Goal: Task Accomplishment & Management: Use online tool/utility

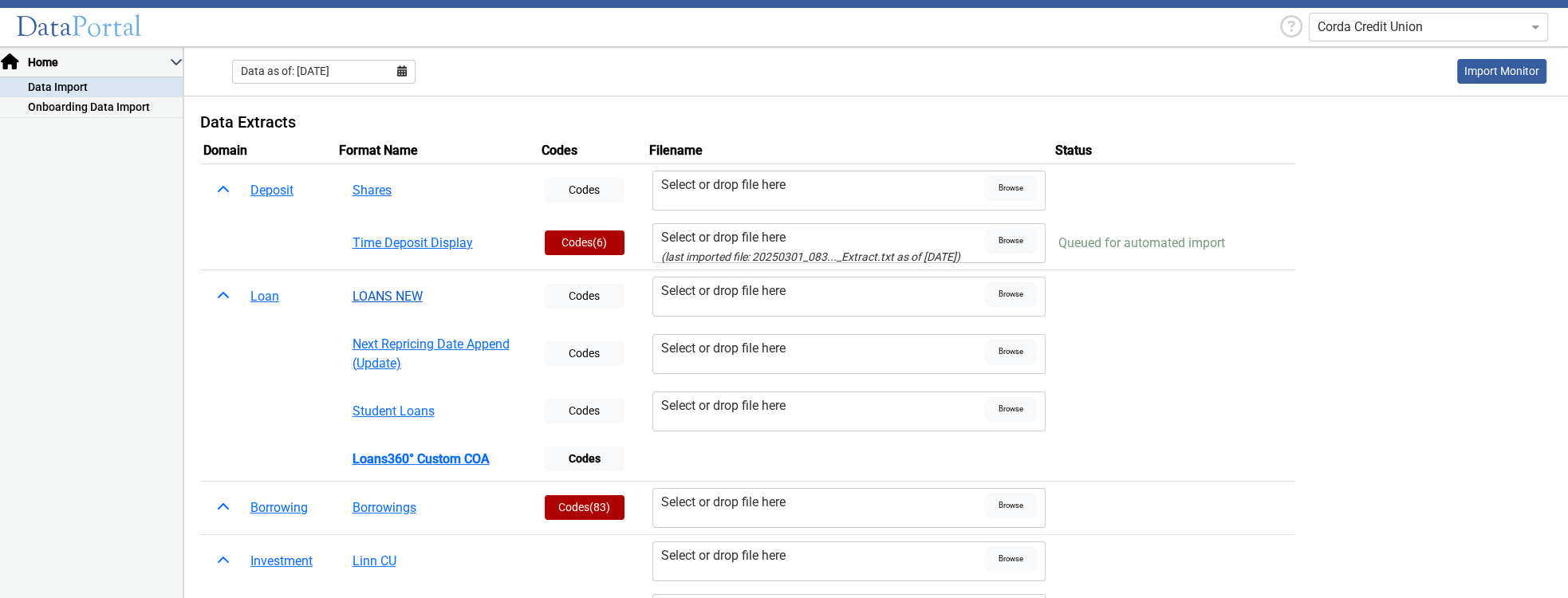
click at [359, 305] on button "LOANS NEW" at bounding box center [437, 296] width 190 height 30
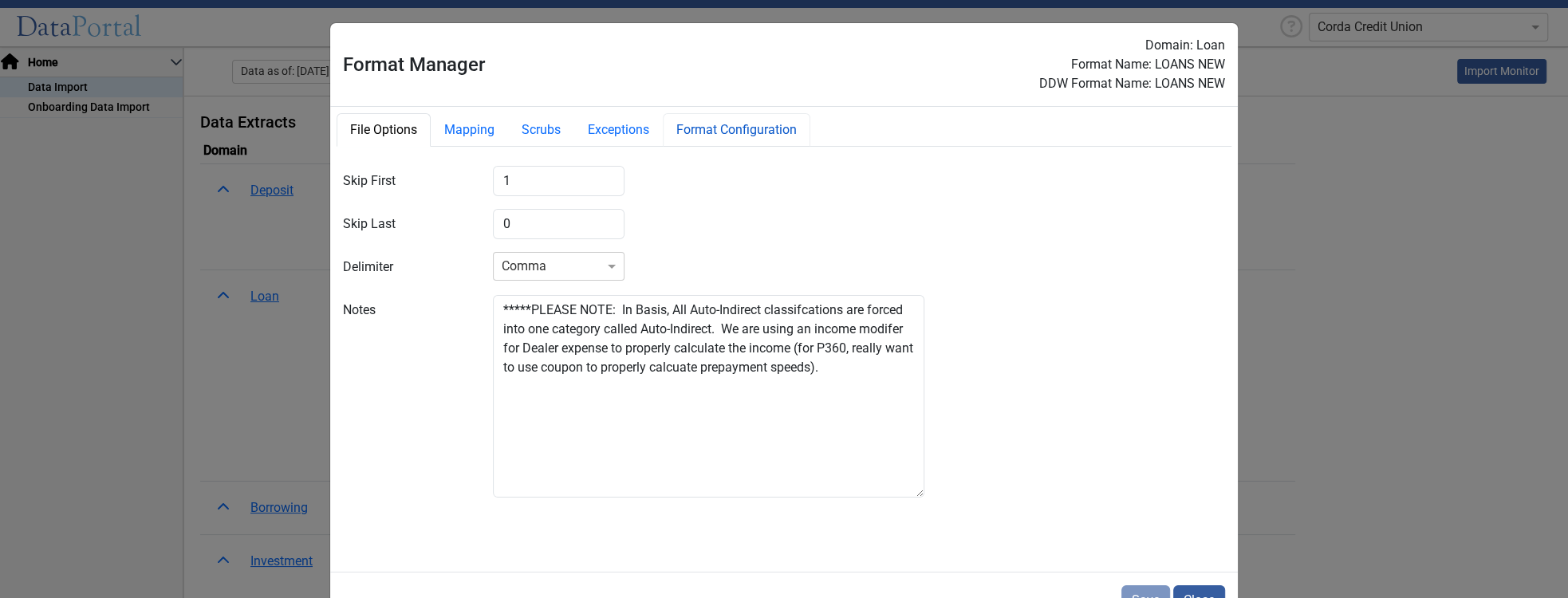
click at [760, 135] on button "Format Configuration" at bounding box center [737, 130] width 148 height 33
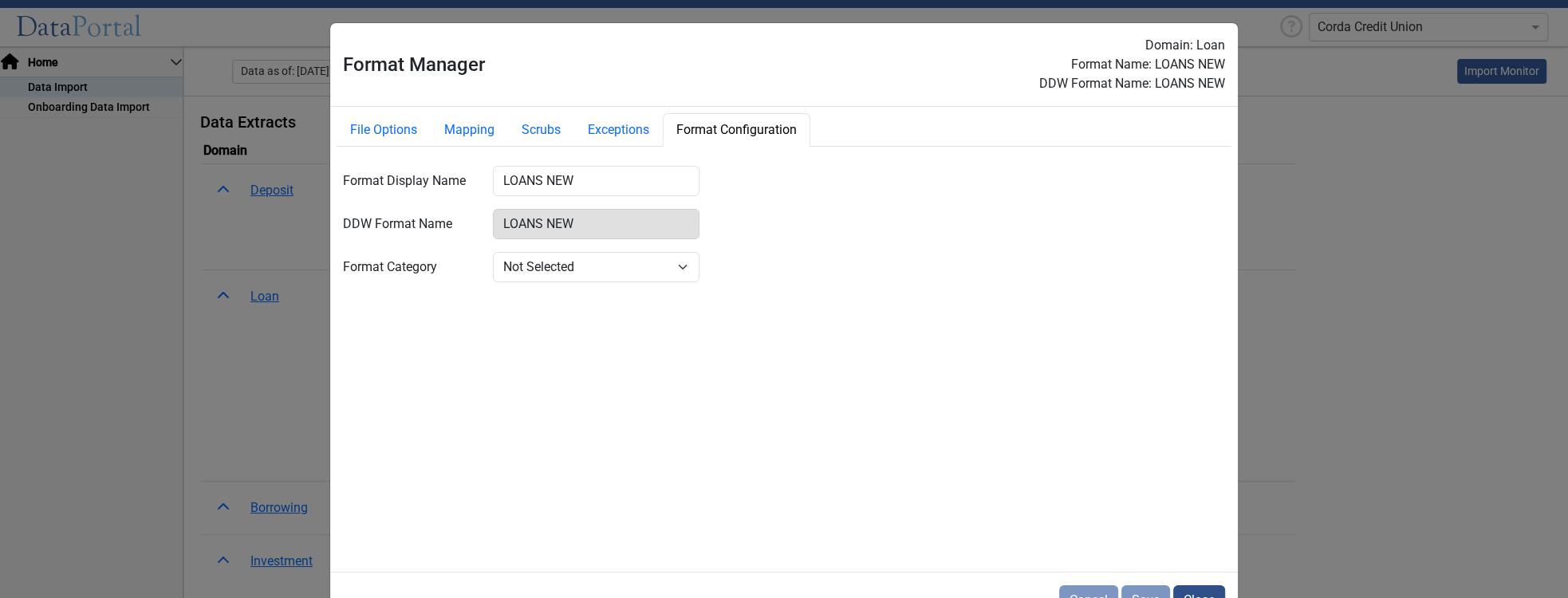
click at [1204, 597] on button "Close" at bounding box center [1200, 600] width 52 height 30
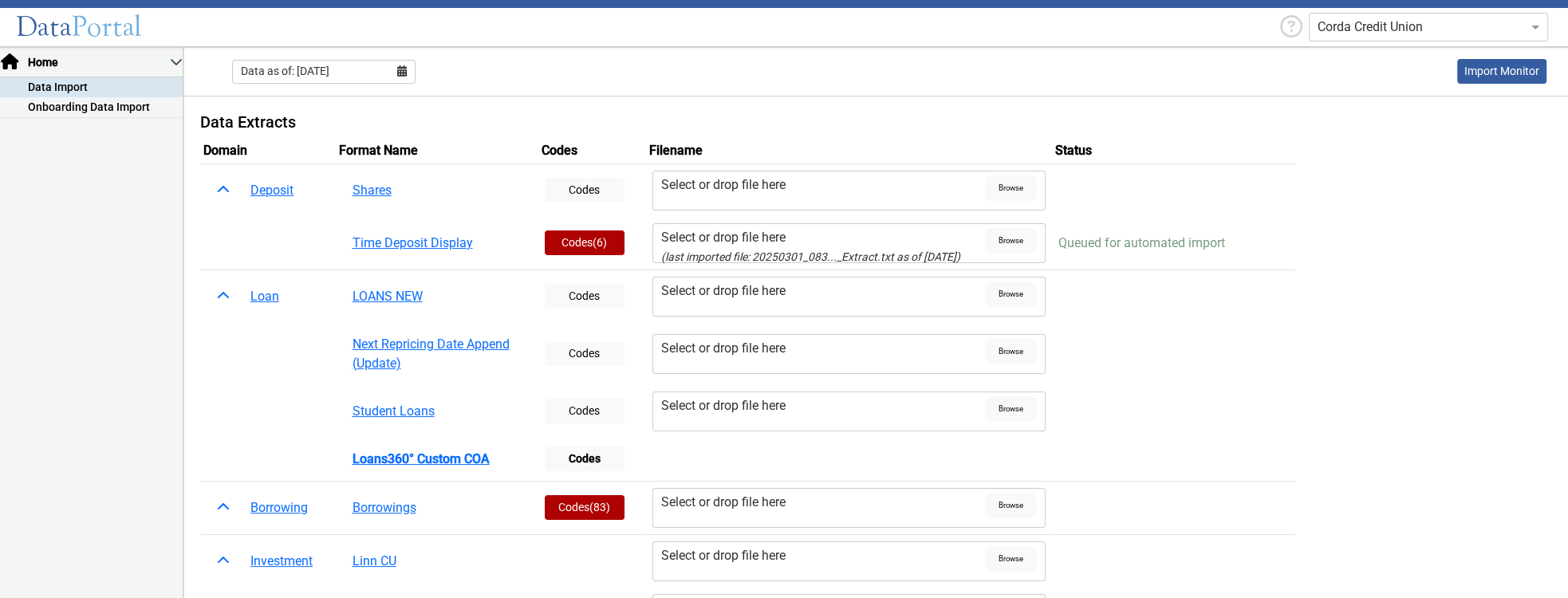
click at [686, 235] on div "Select or drop file here" at bounding box center [823, 238] width 324 height 19
click at [0, 0] on input "Select or drop file here (last imported file: 20250301_083..._Extract.txt as of…" at bounding box center [0, 0] width 0 height 0
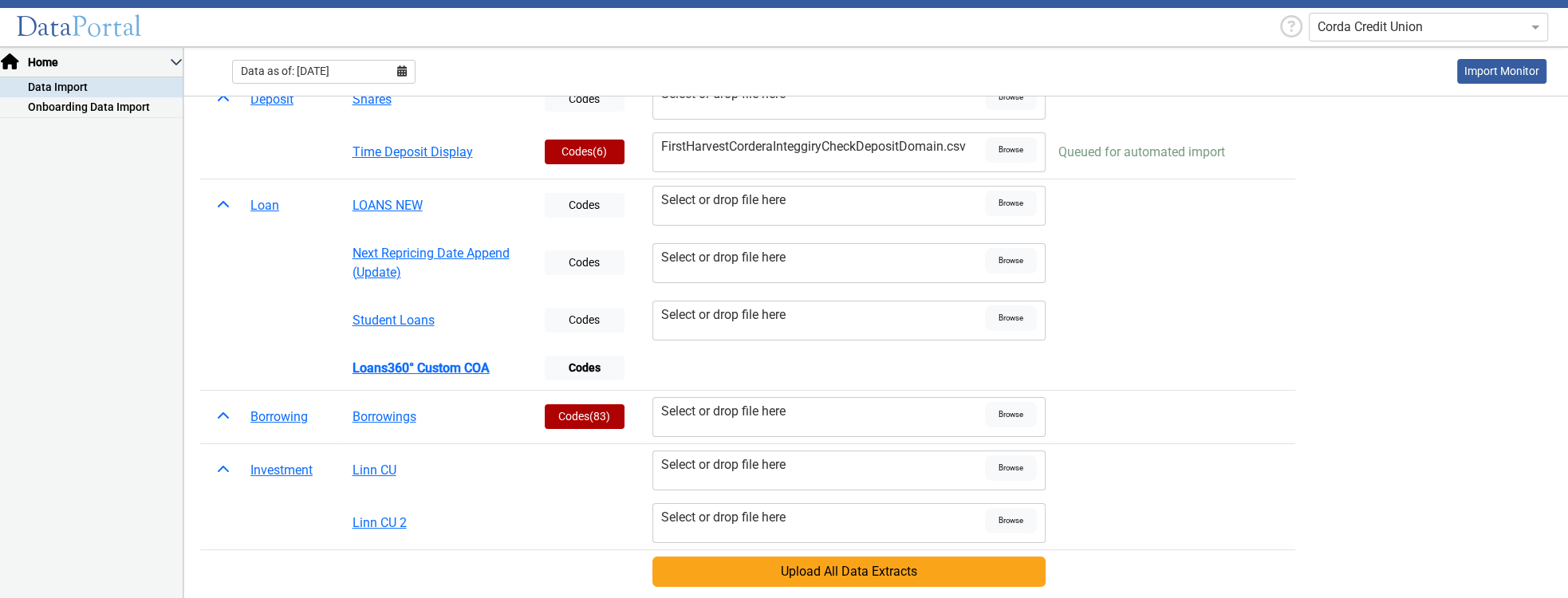
scroll to position [319, 0]
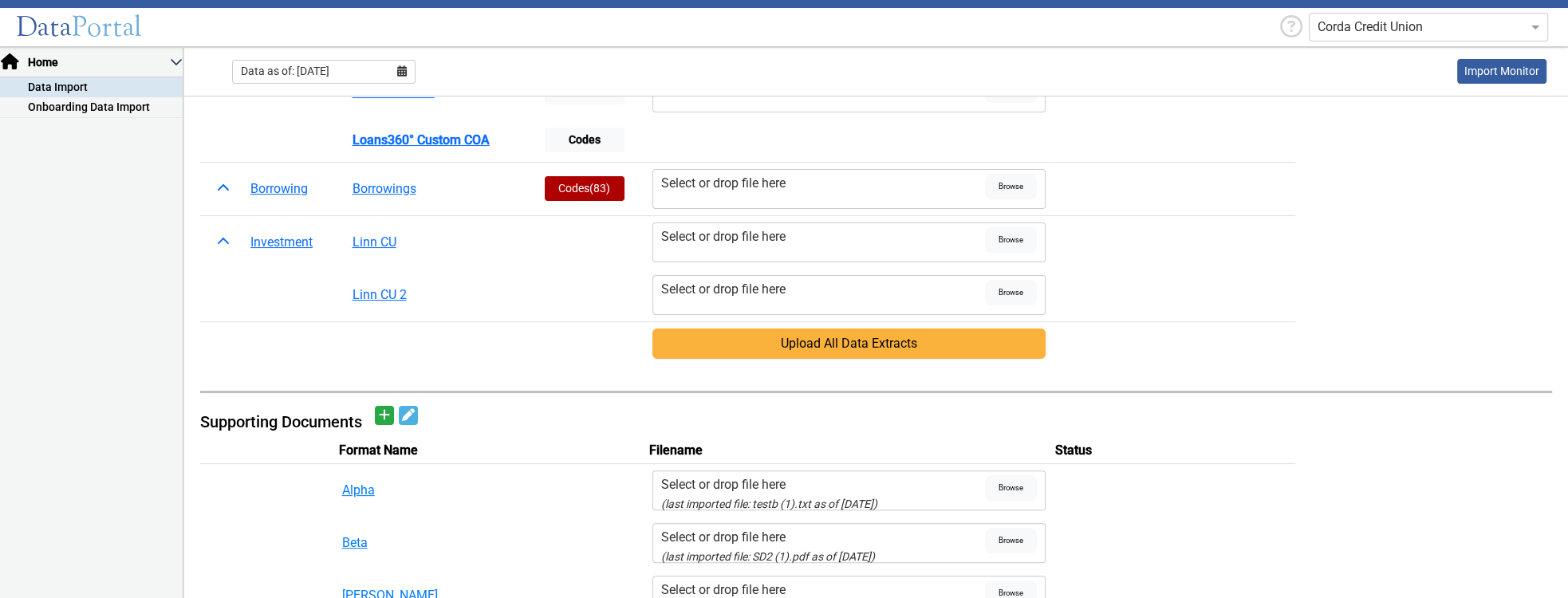
click at [808, 352] on button "Upload All Data Extracts" at bounding box center [849, 343] width 394 height 30
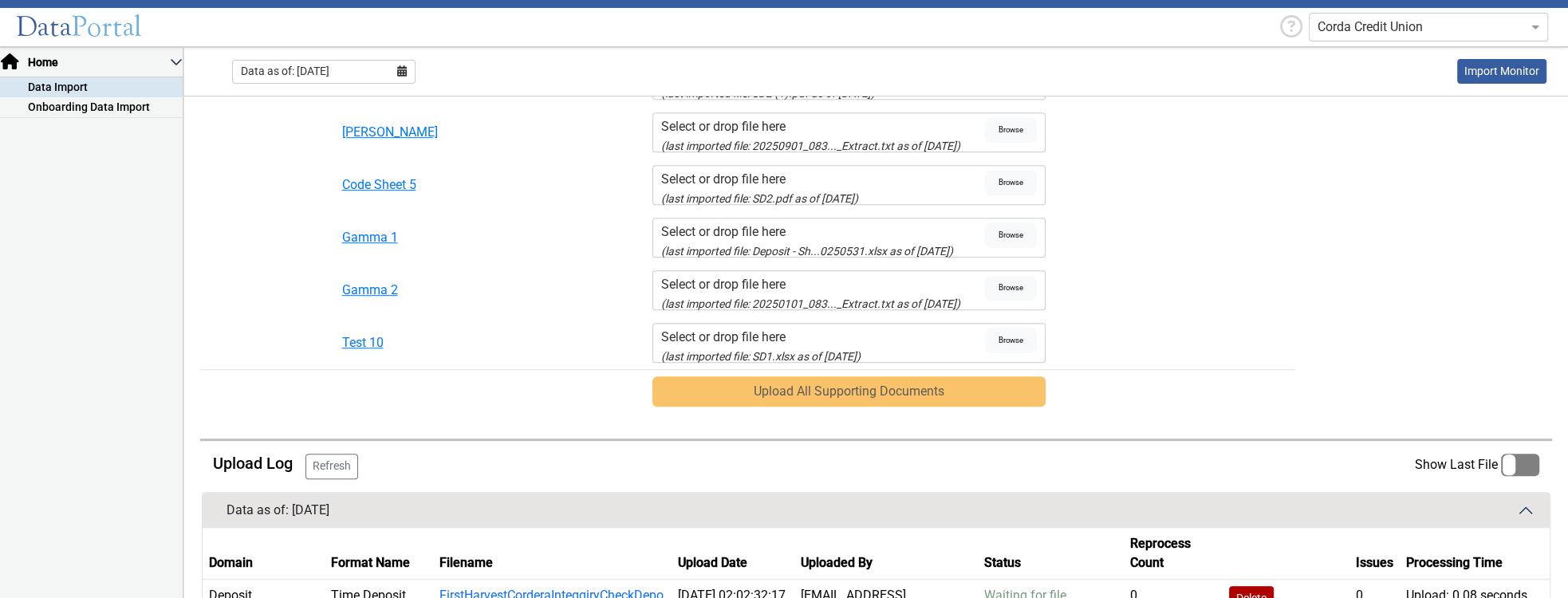
scroll to position [910, 0]
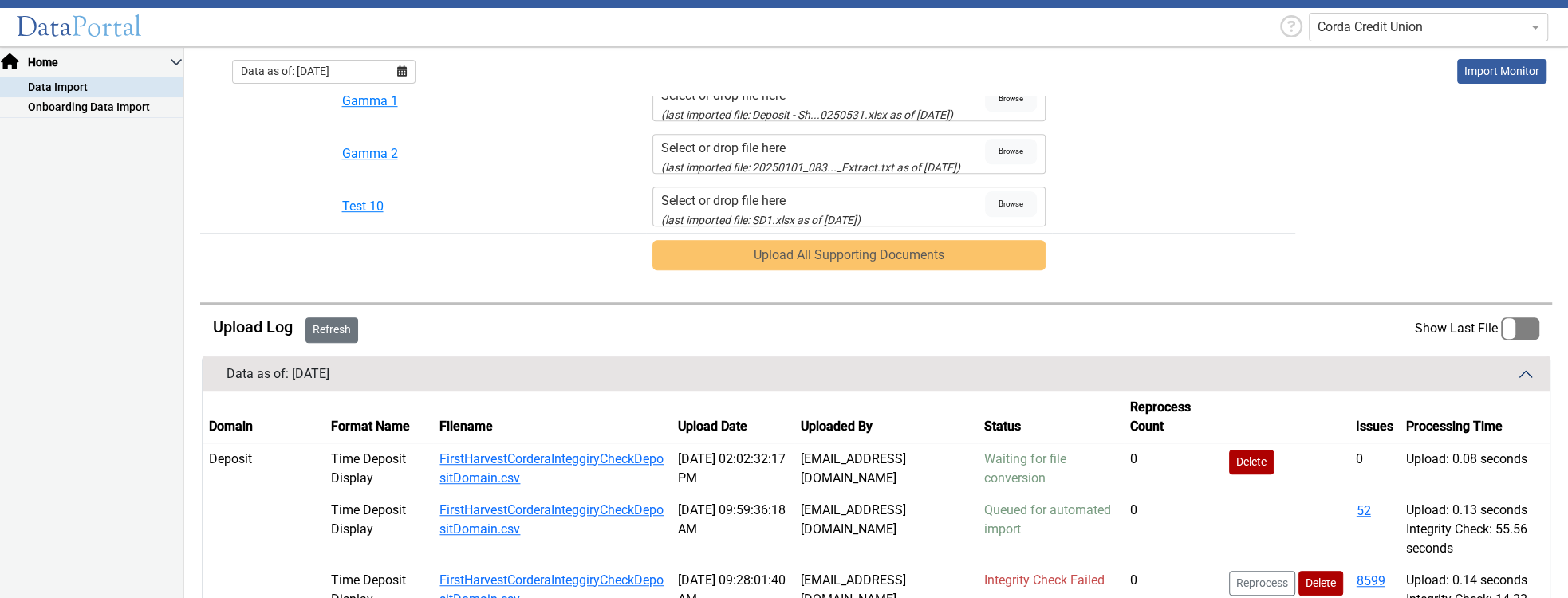
click at [352, 317] on button "Refresh" at bounding box center [331, 329] width 53 height 25
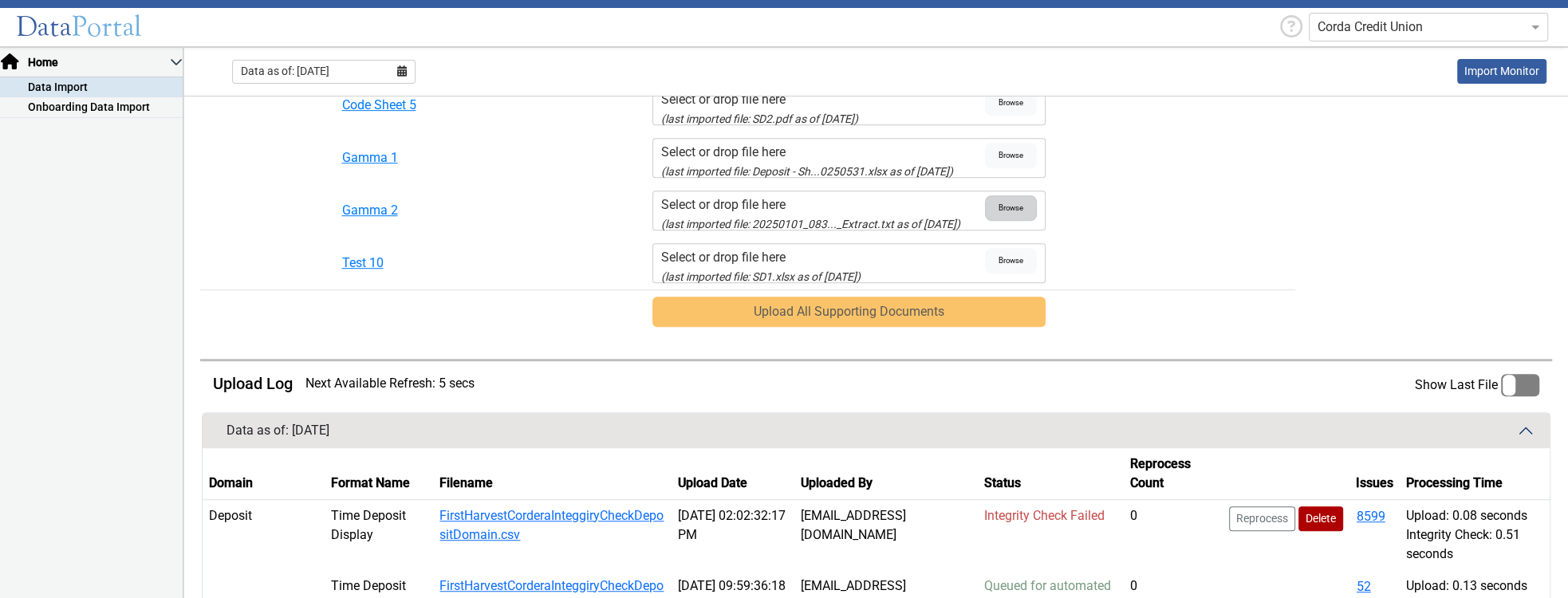
scroll to position [991, 0]
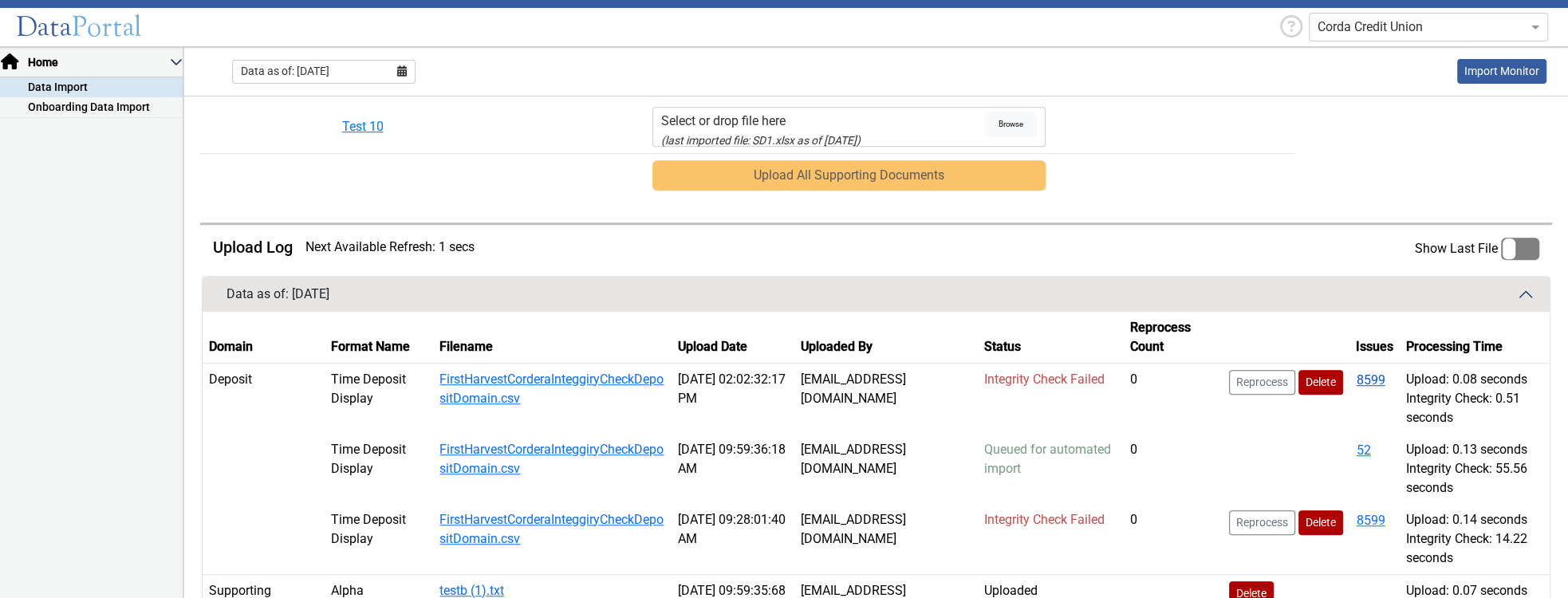
click at [1360, 372] on button "8599" at bounding box center [1371, 381] width 30 height 21
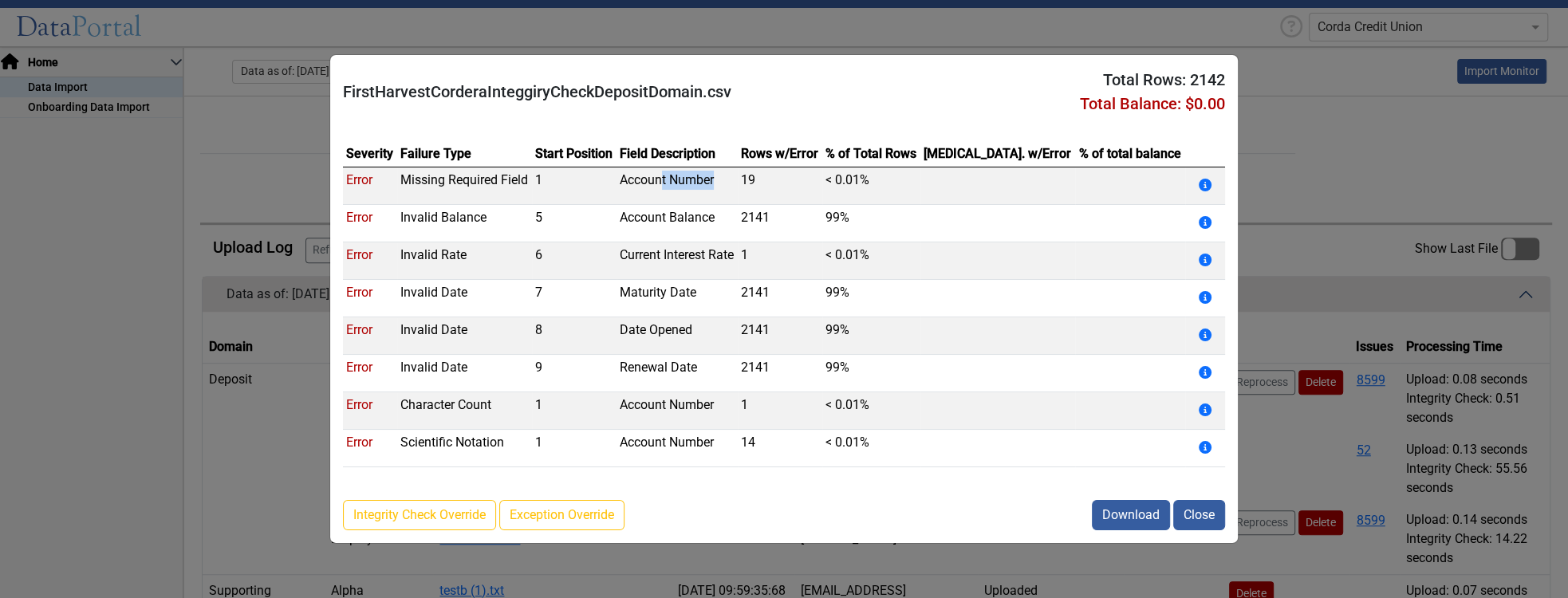
drag, startPoint x: 763, startPoint y: 183, endPoint x: 686, endPoint y: 183, distance: 77.0
click at [686, 183] on td "Account Number" at bounding box center [677, 186] width 121 height 37
click at [1203, 518] on button "Close" at bounding box center [1200, 514] width 52 height 30
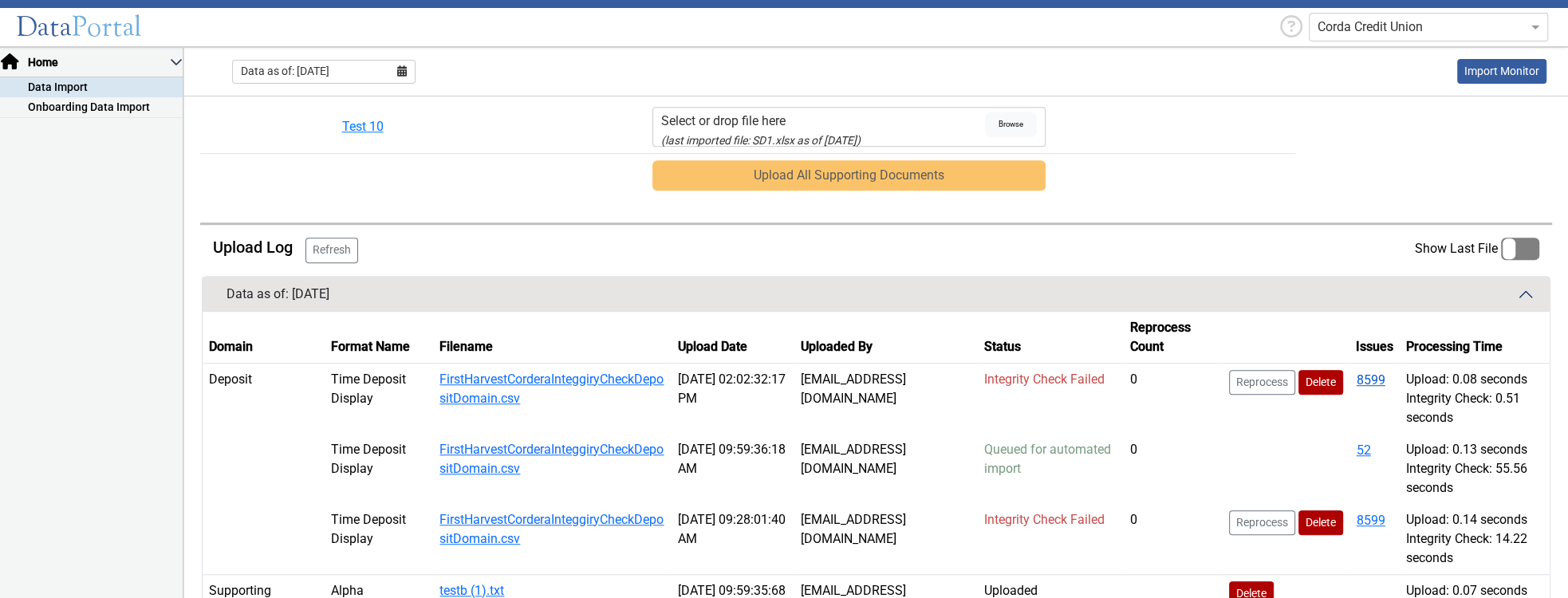
click at [1372, 375] on button "8599" at bounding box center [1371, 381] width 30 height 21
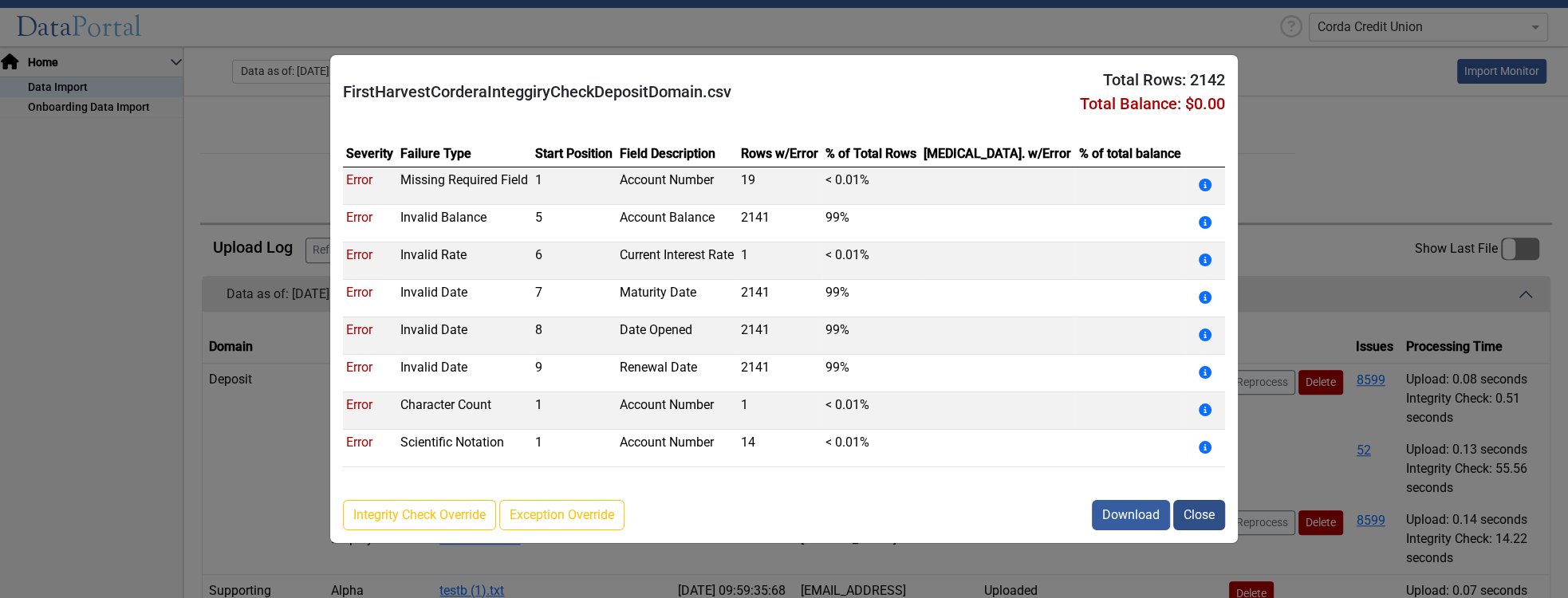
click at [1195, 520] on button "Close" at bounding box center [1200, 514] width 52 height 30
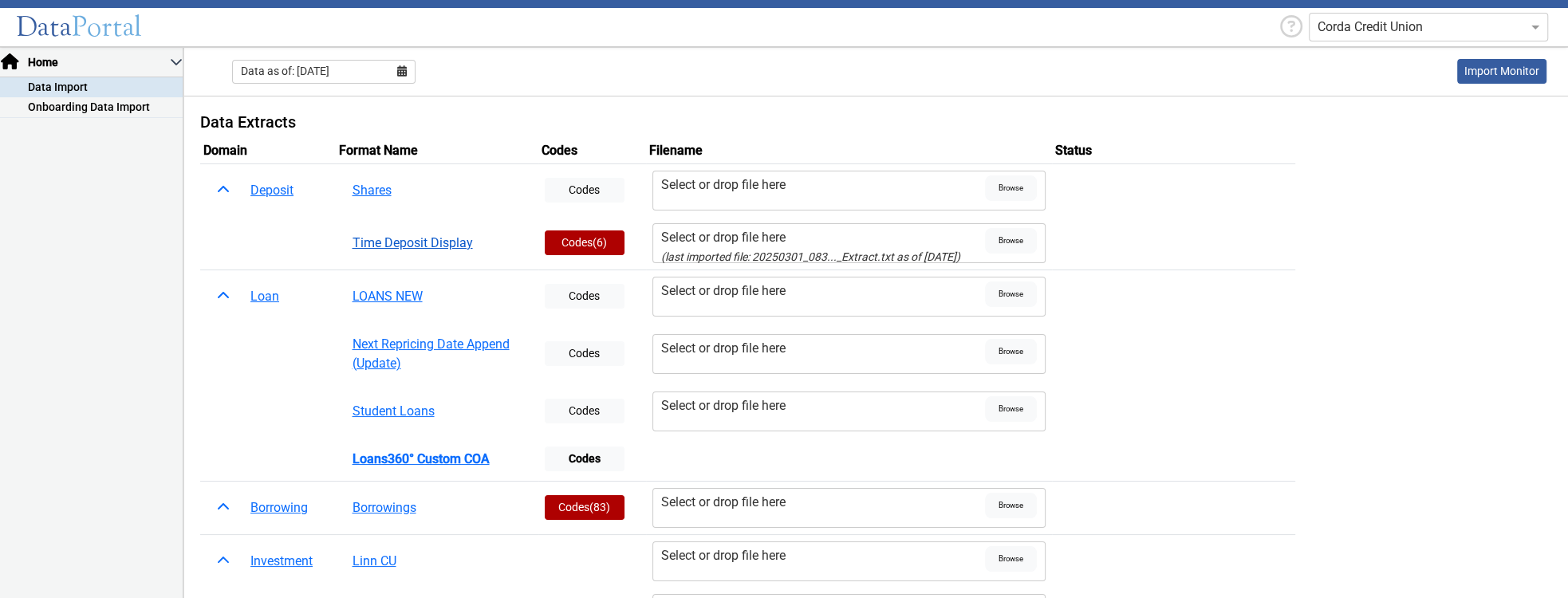
click at [392, 239] on button "Time Deposit Display" at bounding box center [437, 243] width 190 height 30
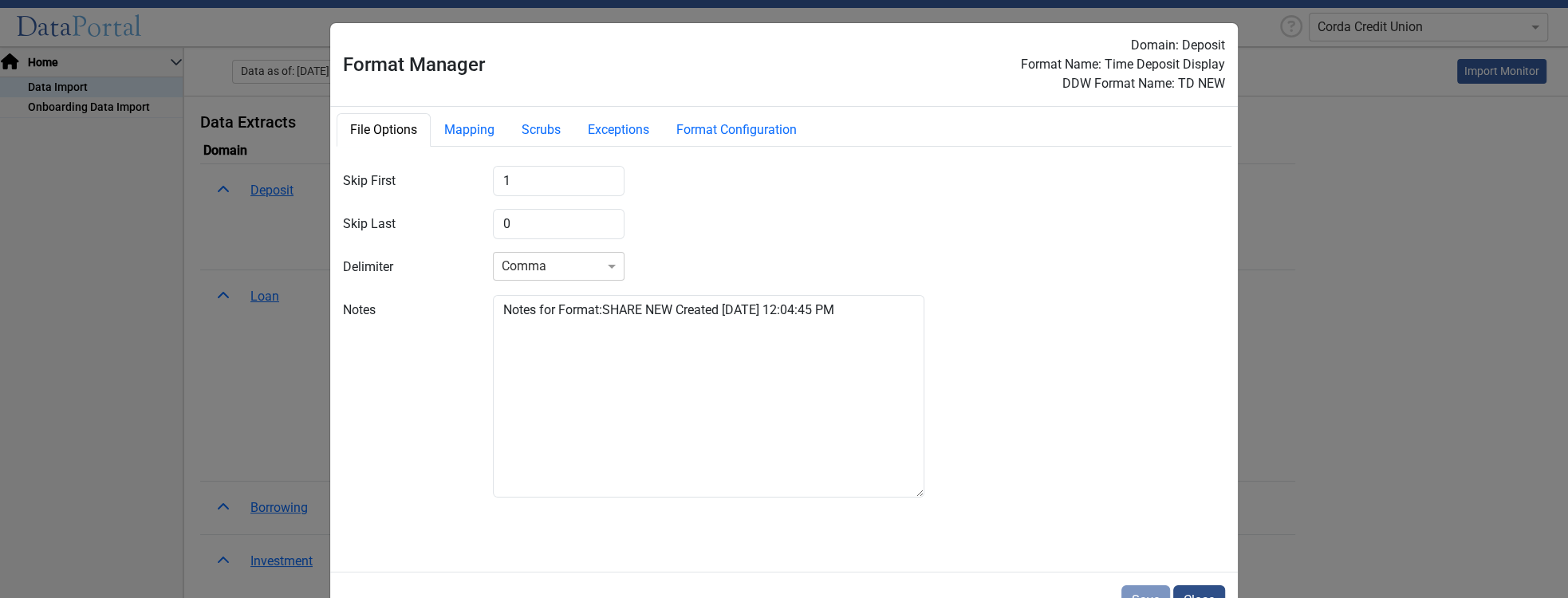
click at [1217, 595] on button "Close" at bounding box center [1200, 600] width 52 height 30
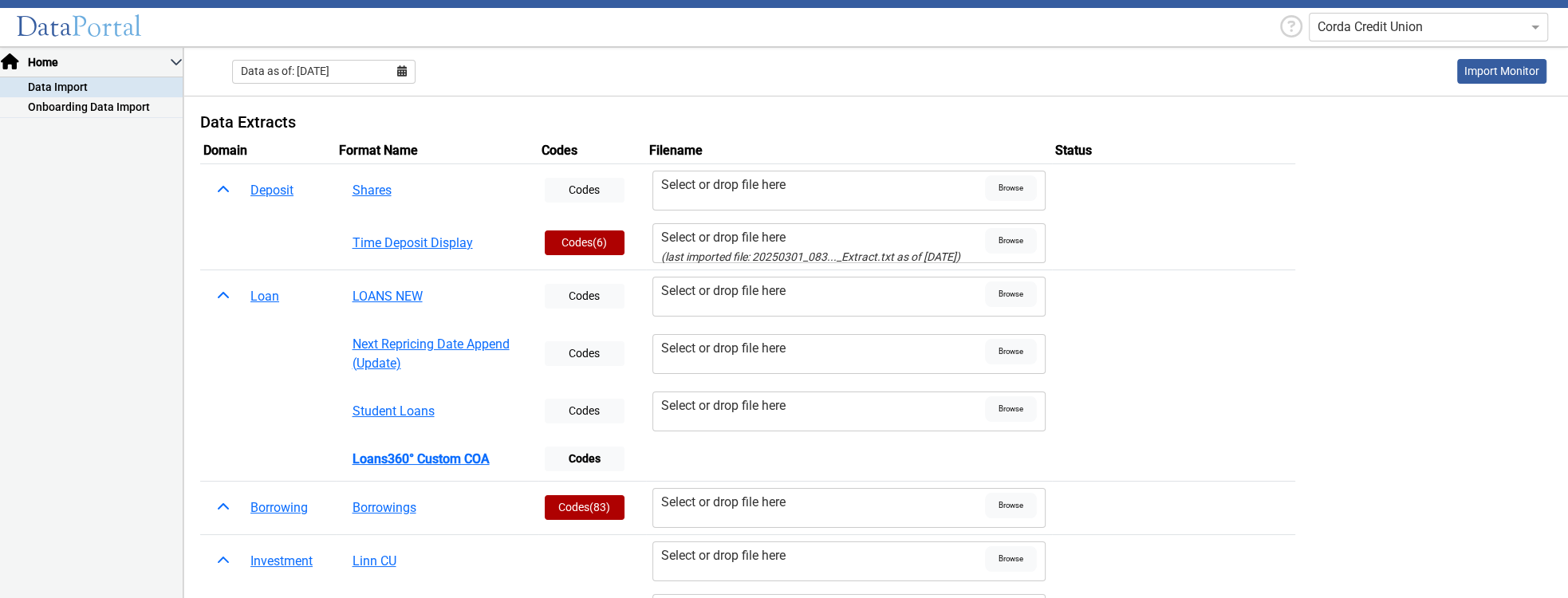
click at [748, 241] on div "Select or drop file here" at bounding box center [823, 238] width 324 height 19
click at [0, 0] on input "Select or drop file here (last imported file: 20250301_083..._Extract.txt as of…" at bounding box center [0, 0] width 0 height 0
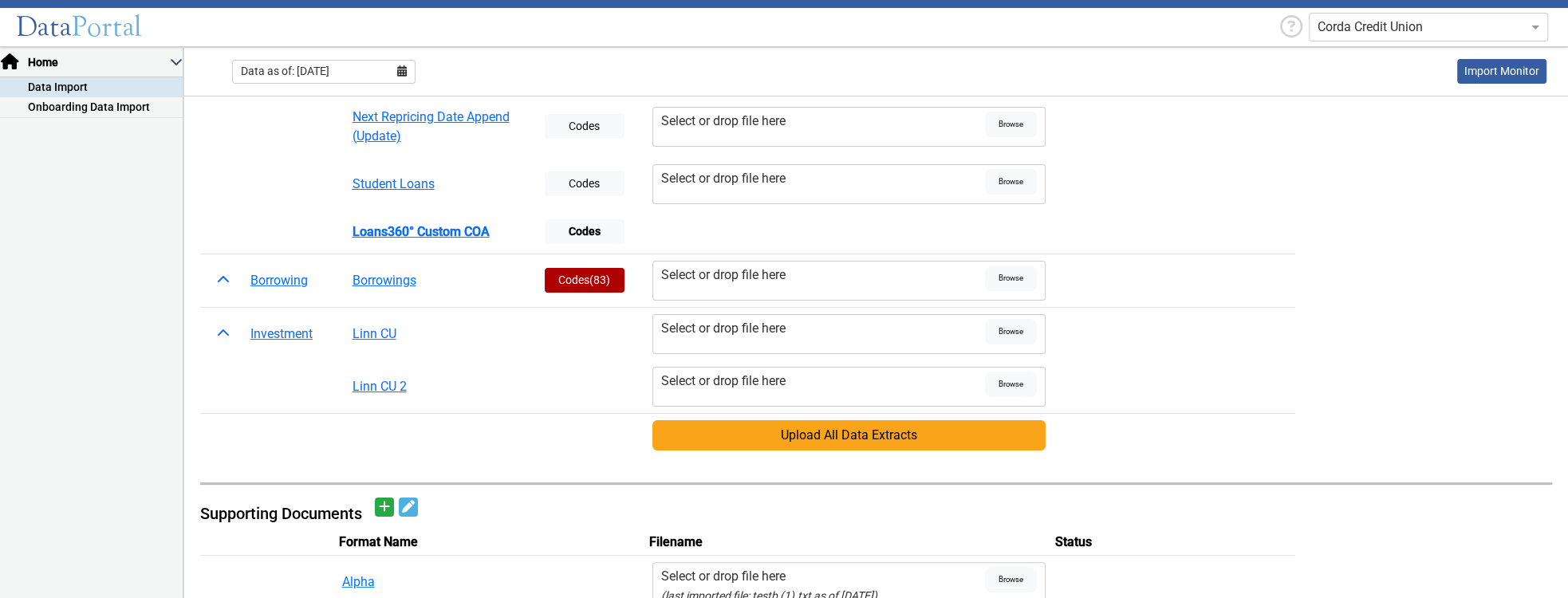
scroll to position [364, 0]
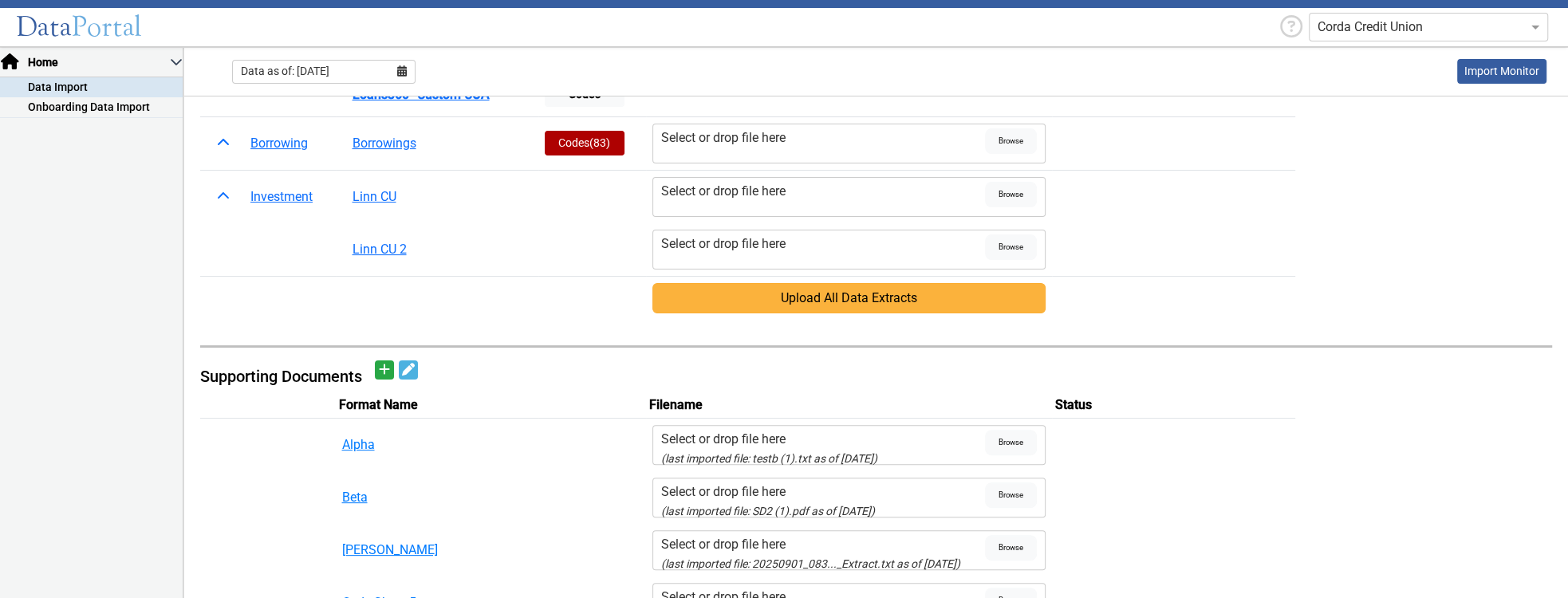
click at [786, 294] on button "Upload All Data Extracts" at bounding box center [849, 298] width 394 height 30
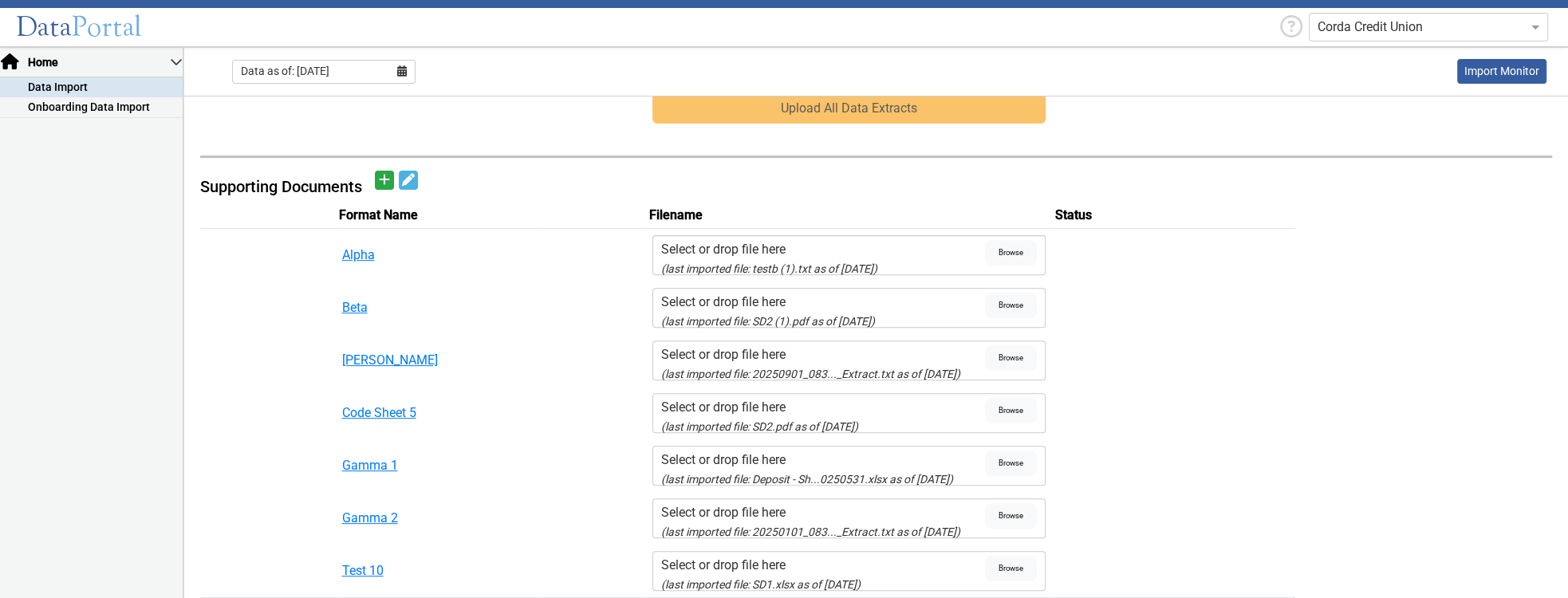
scroll to position [865, 0]
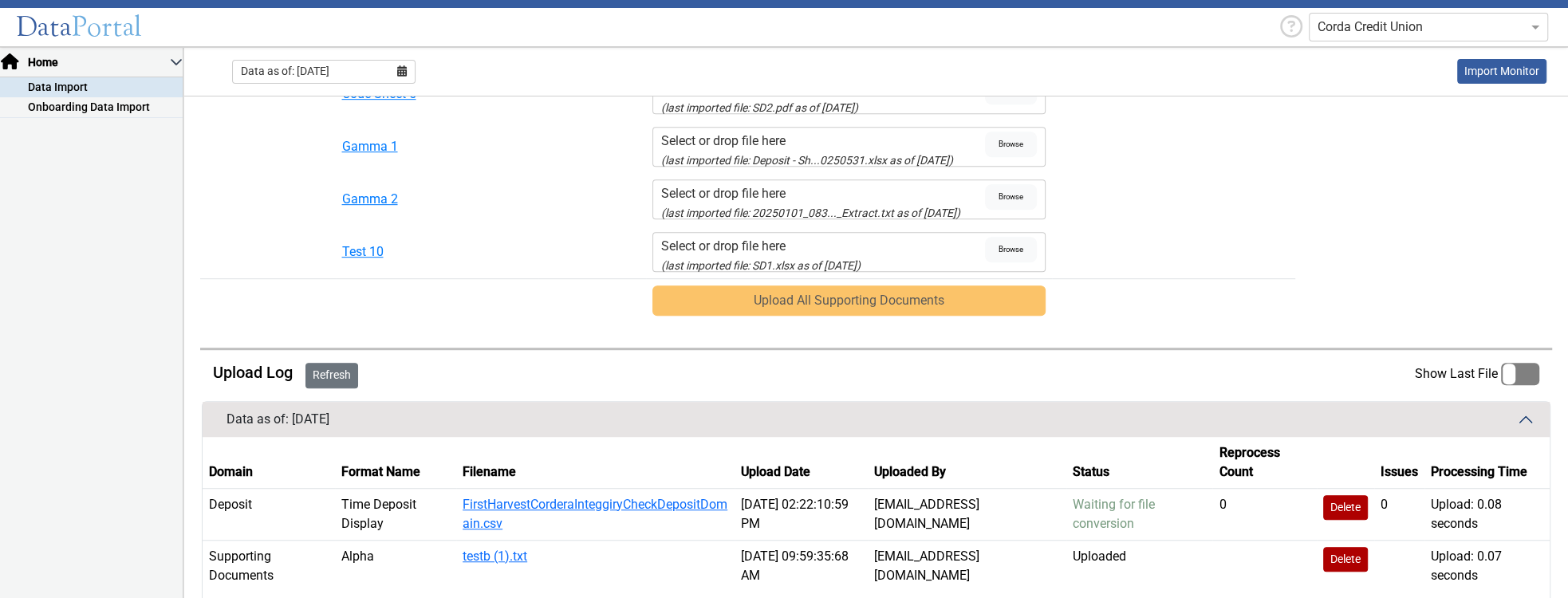
click at [321, 364] on button "Refresh" at bounding box center [331, 375] width 53 height 25
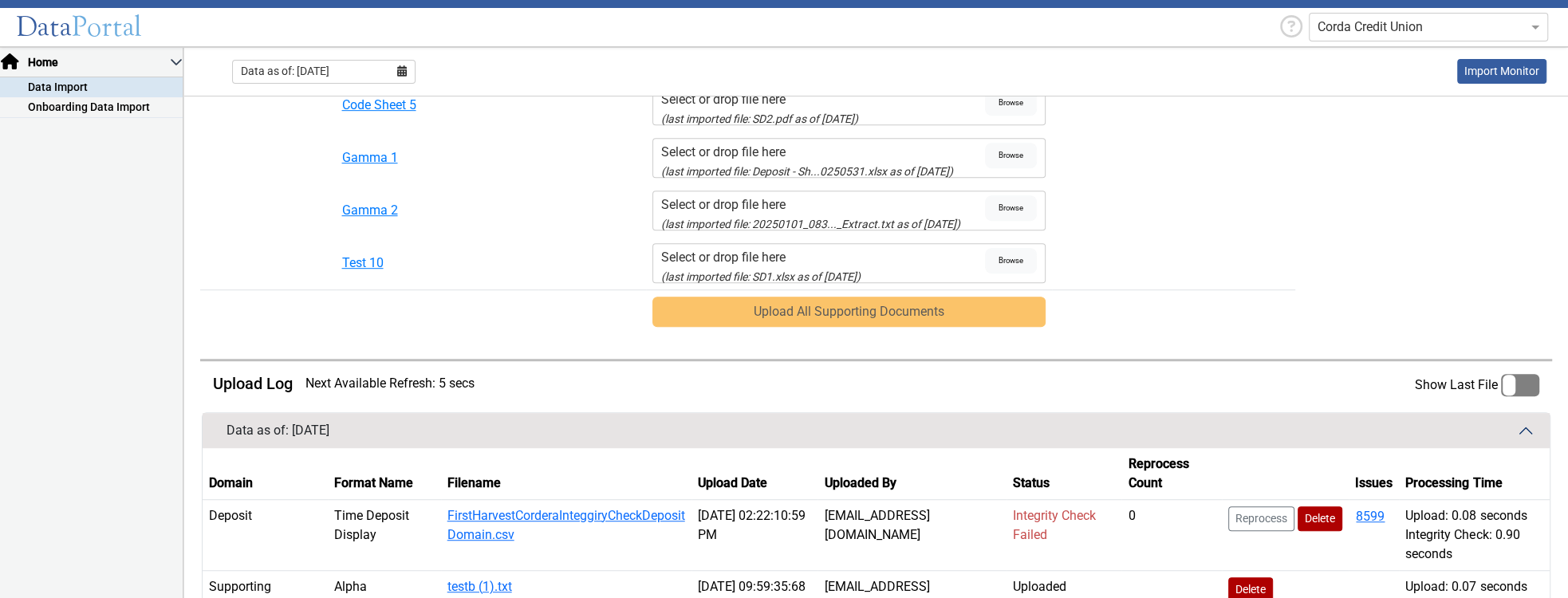
scroll to position [1037, 0]
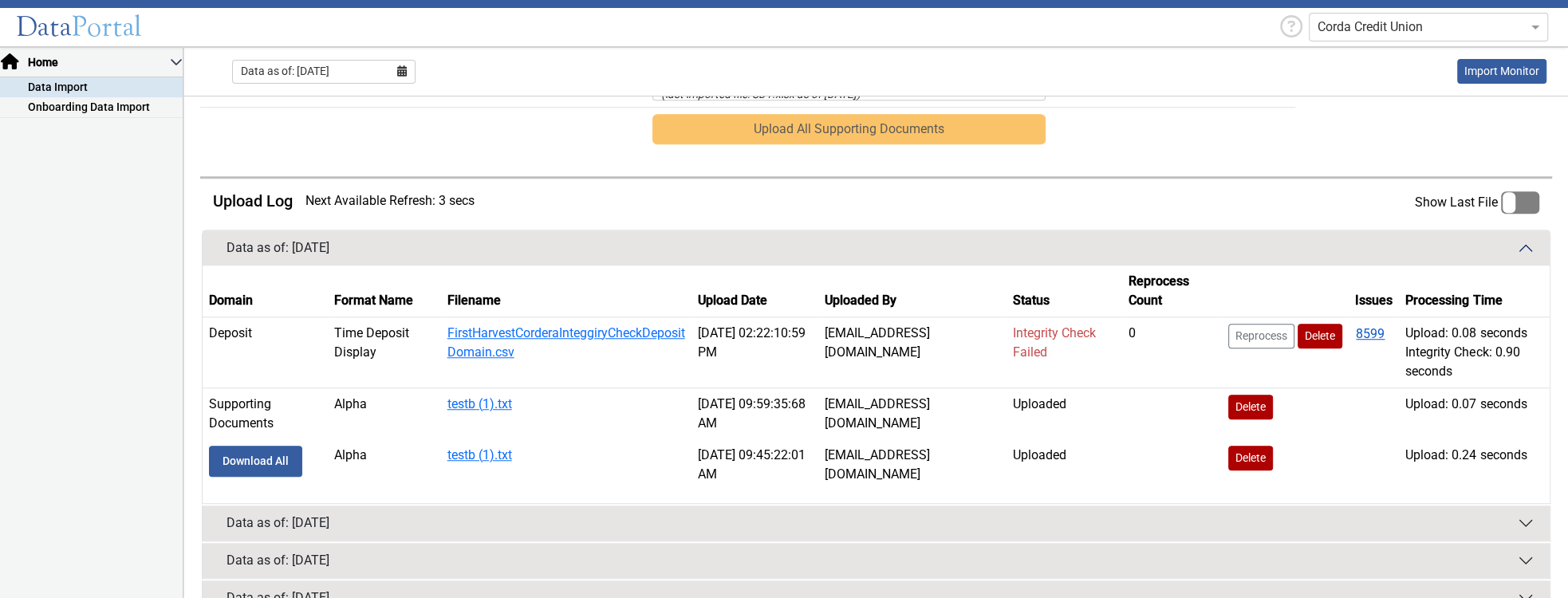
click at [1363, 327] on button "8599" at bounding box center [1370, 334] width 30 height 21
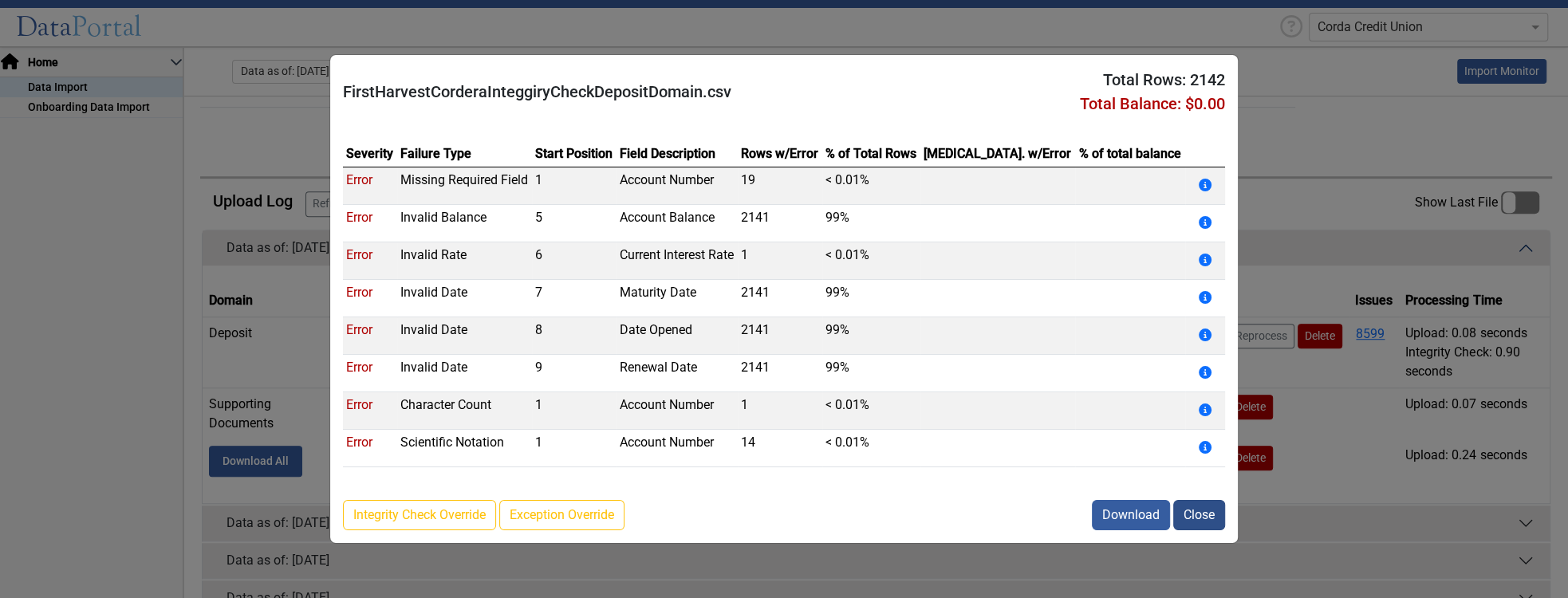
click at [1190, 515] on button "Close" at bounding box center [1200, 514] width 52 height 30
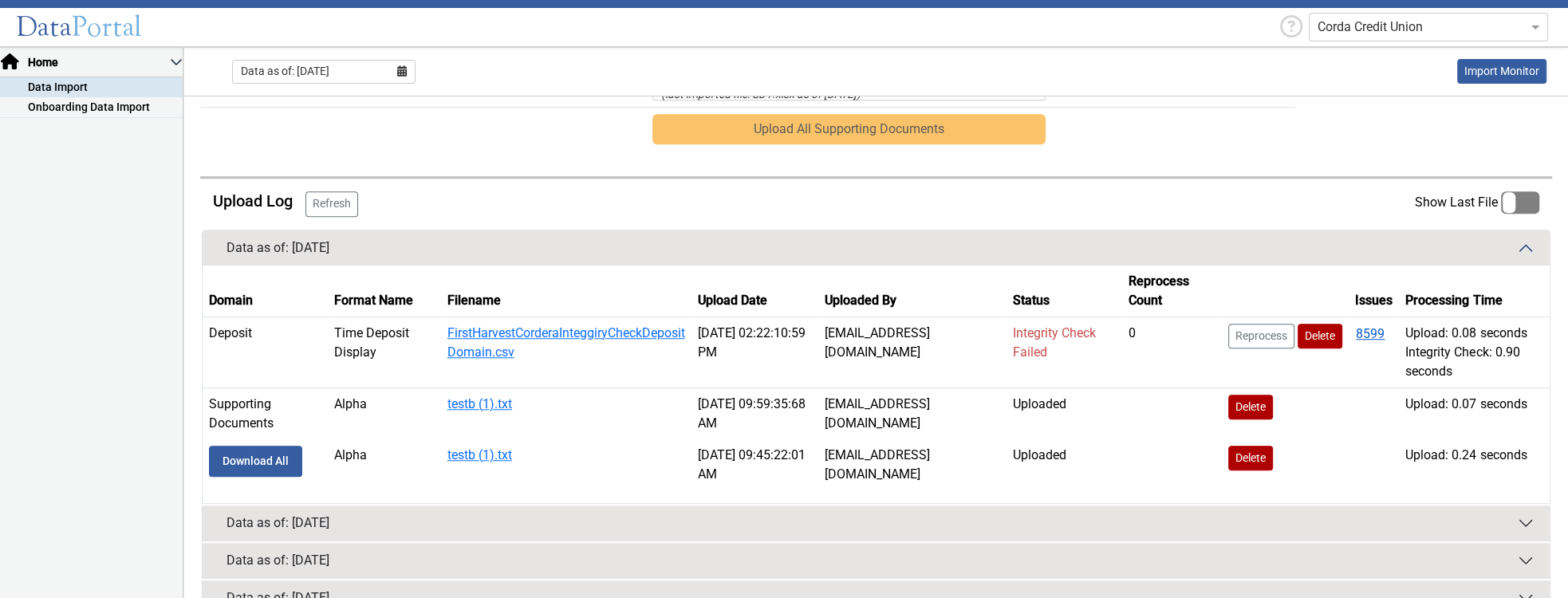
click at [1373, 325] on button "8599" at bounding box center [1370, 334] width 30 height 21
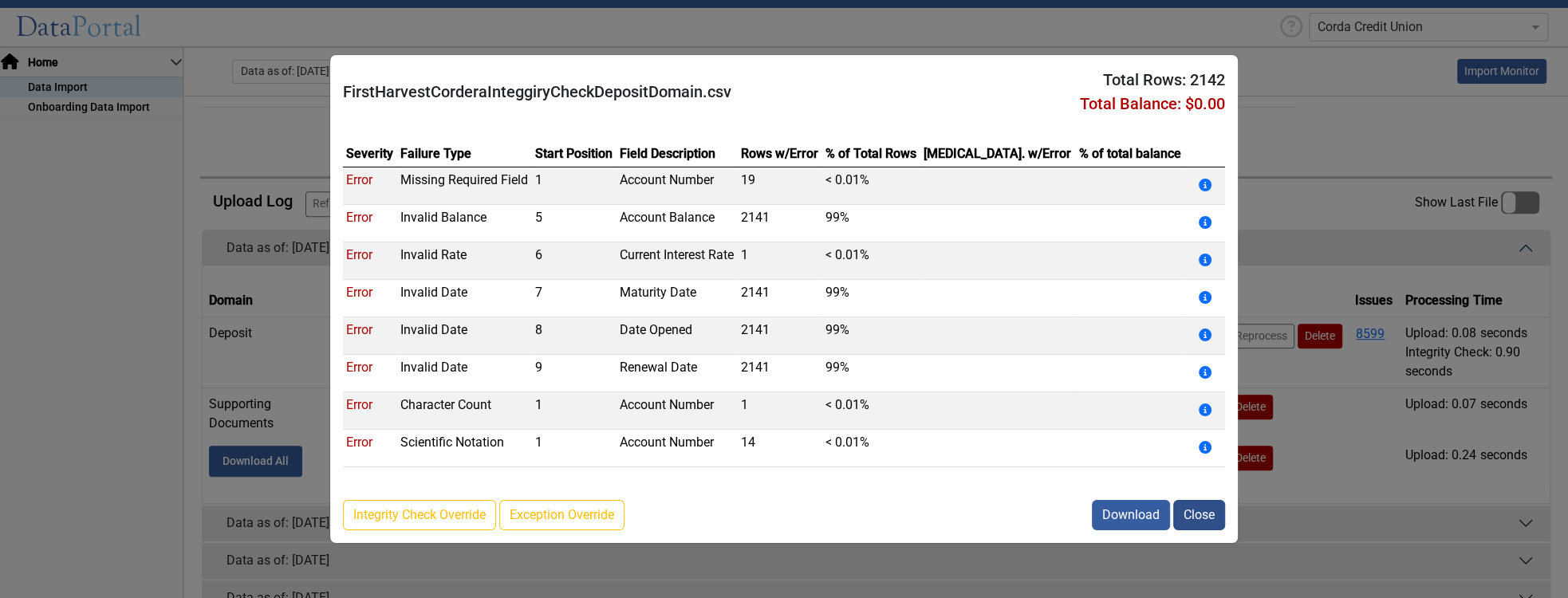
click at [1217, 513] on button "Close" at bounding box center [1200, 514] width 52 height 30
